Goal: Task Accomplishment & Management: Manage account settings

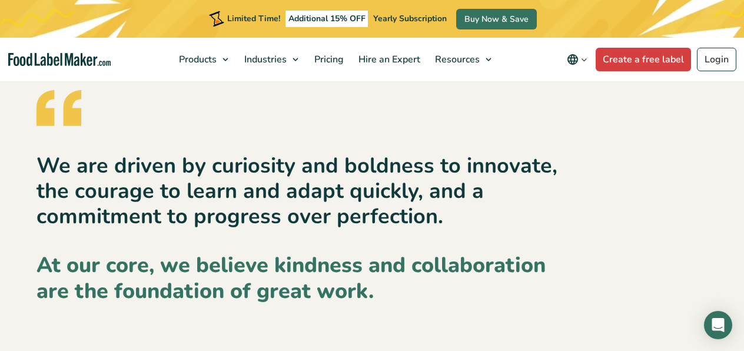
scroll to position [2050, 0]
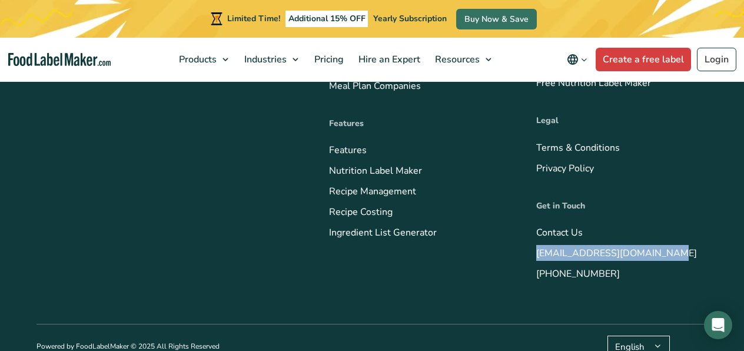
drag, startPoint x: 666, startPoint y: 251, endPoint x: 535, endPoint y: 254, distance: 131.2
click at [535, 254] on div "Food Label Maker is a cloud-based software that offers powerful recipe formulat…" at bounding box center [371, 83] width 671 height 481
copy link "[EMAIL_ADDRESS][DOMAIN_NAME]"
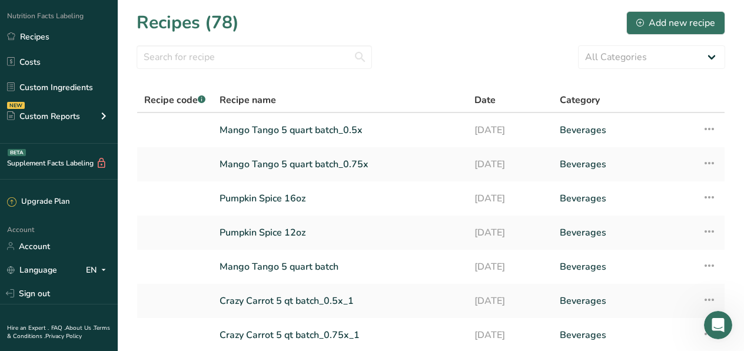
scroll to position [112, 0]
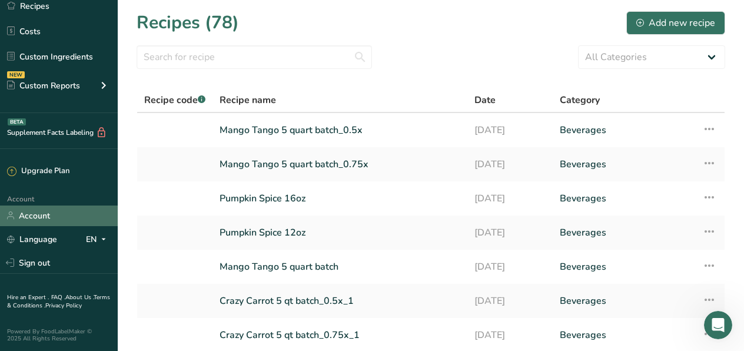
click at [33, 215] on link "Account" at bounding box center [59, 215] width 118 height 21
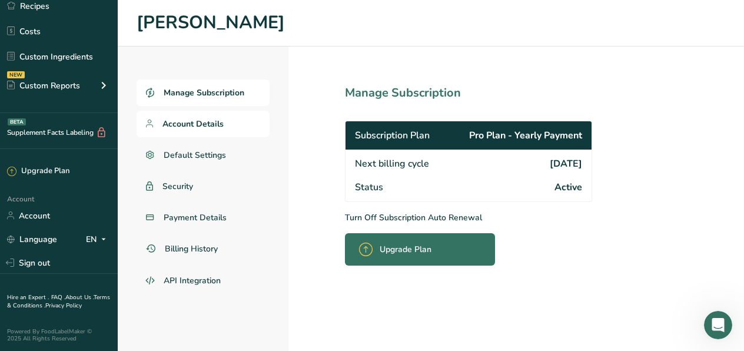
click at [201, 124] on span "Account Details" at bounding box center [192, 124] width 61 height 12
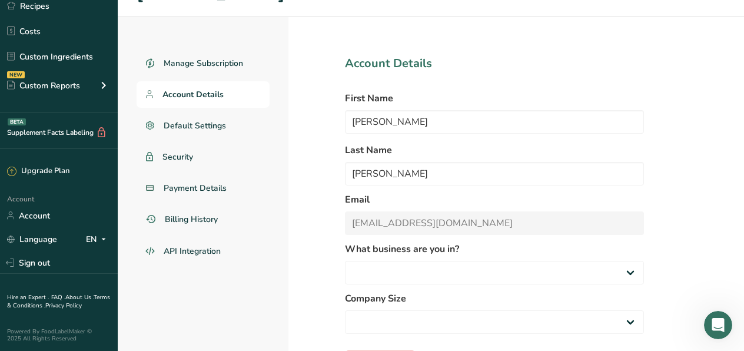
scroll to position [29, 0]
click at [212, 187] on span "Payment Details" at bounding box center [196, 188] width 64 height 12
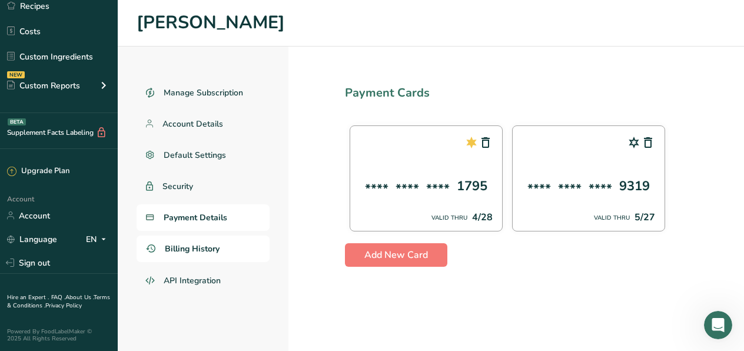
click at [197, 248] on span "Billing History" at bounding box center [192, 248] width 55 height 12
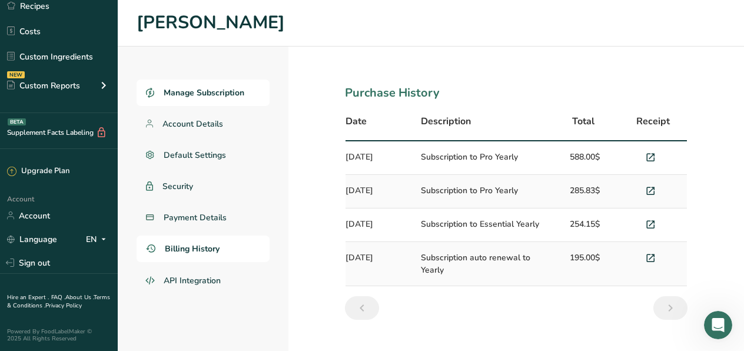
click at [216, 92] on span "Manage Subscription" at bounding box center [204, 92] width 81 height 12
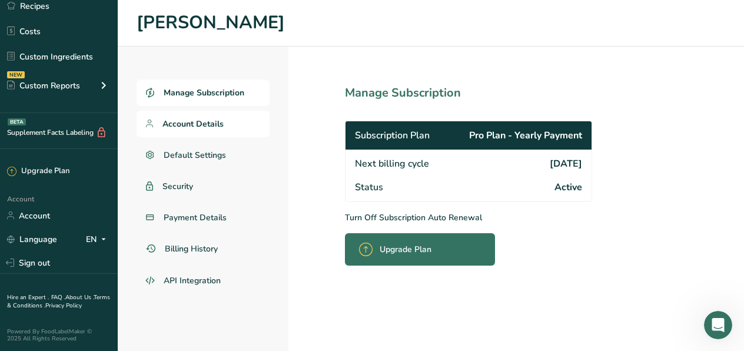
click at [195, 122] on span "Account Details" at bounding box center [192, 124] width 61 height 12
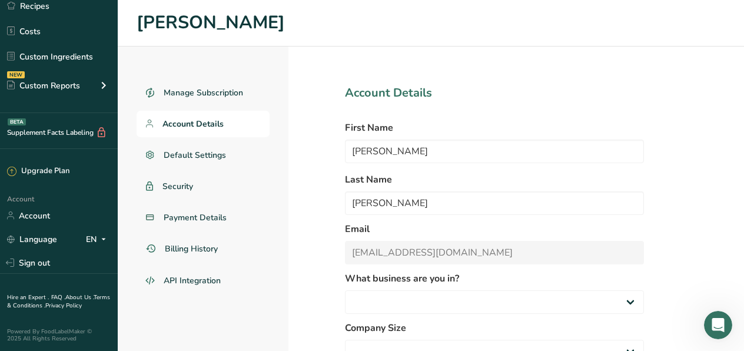
select select "2"
click at [191, 248] on span "Billing History" at bounding box center [192, 248] width 55 height 12
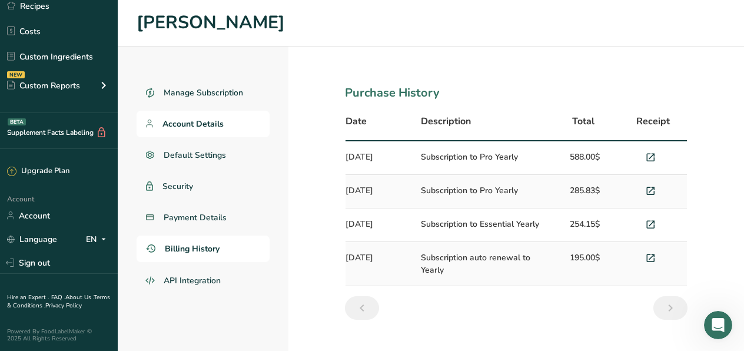
click at [211, 124] on span "Account Details" at bounding box center [192, 124] width 61 height 12
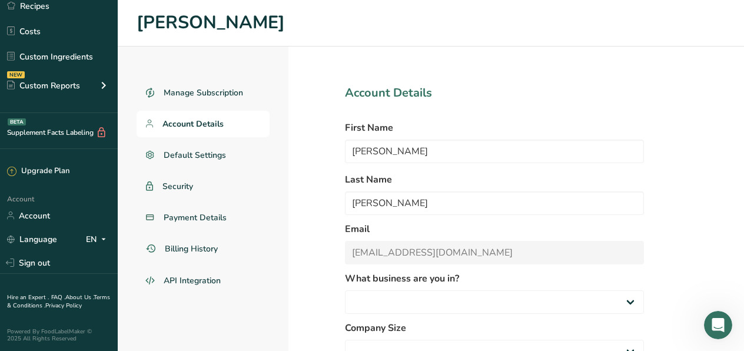
select select "2"
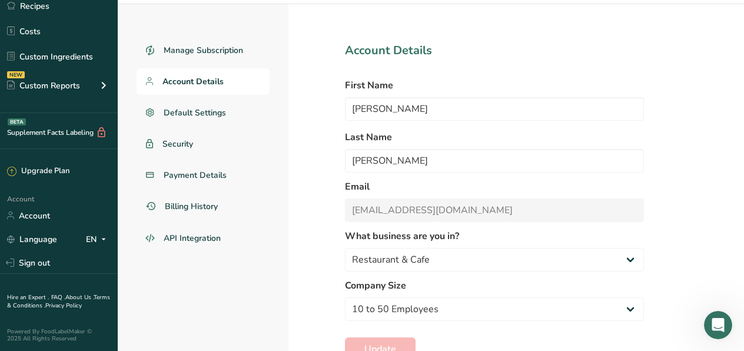
scroll to position [41, 0]
